Goal: Transaction & Acquisition: Subscribe to service/newsletter

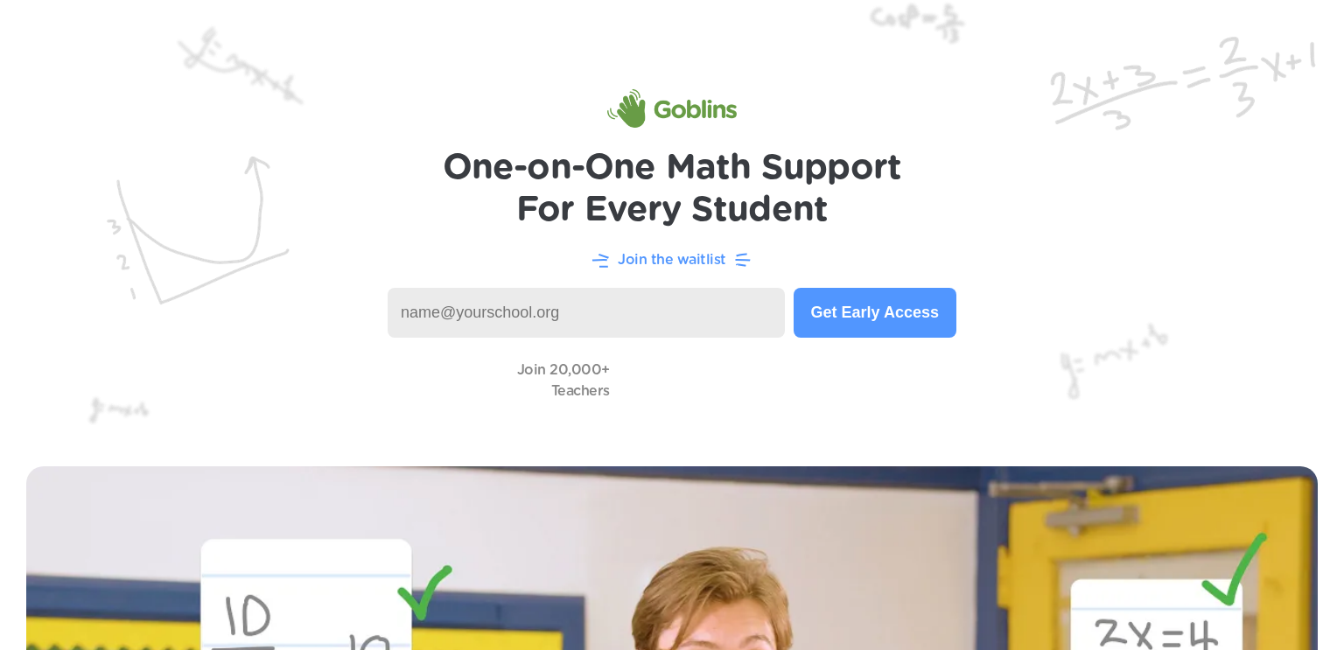
click at [1171, 119] on img at bounding box center [672, 220] width 1344 height 440
click at [846, 24] on img at bounding box center [672, 220] width 1344 height 440
click at [705, 263] on p "Join the waitlist" at bounding box center [672, 259] width 108 height 21
click at [591, 326] on input at bounding box center [586, 313] width 397 height 50
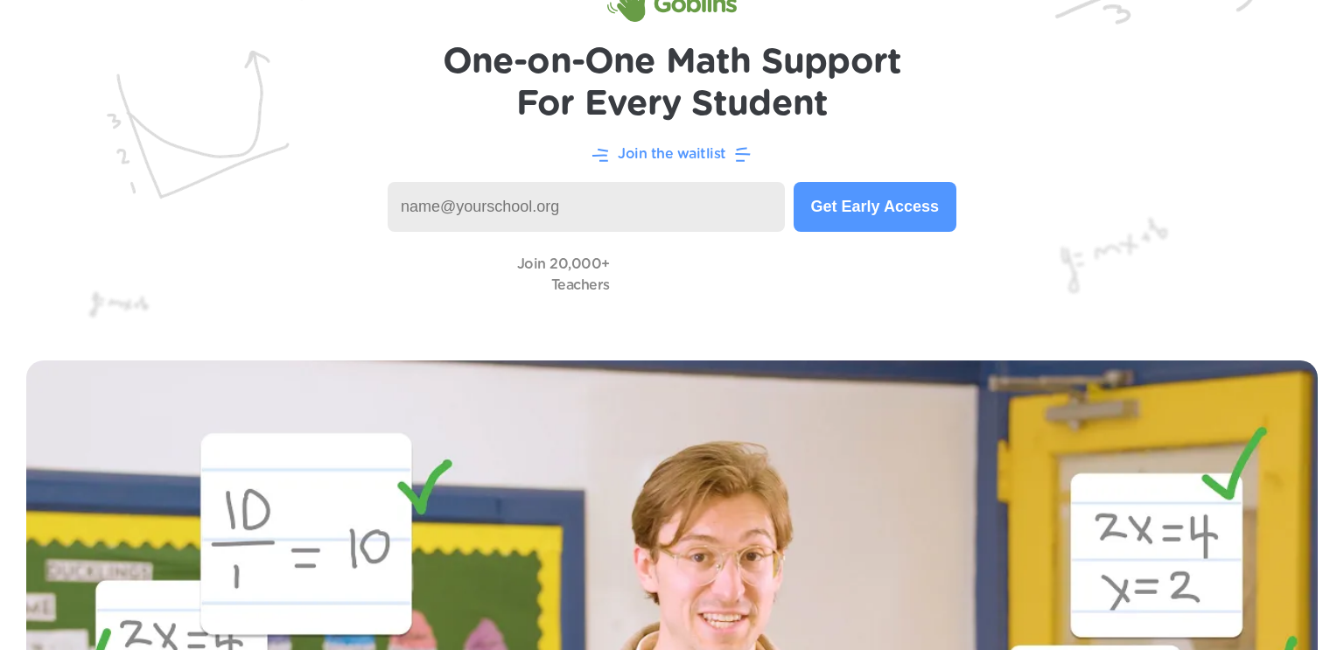
scroll to position [105, 0]
